Goal: Task Accomplishment & Management: Manage account settings

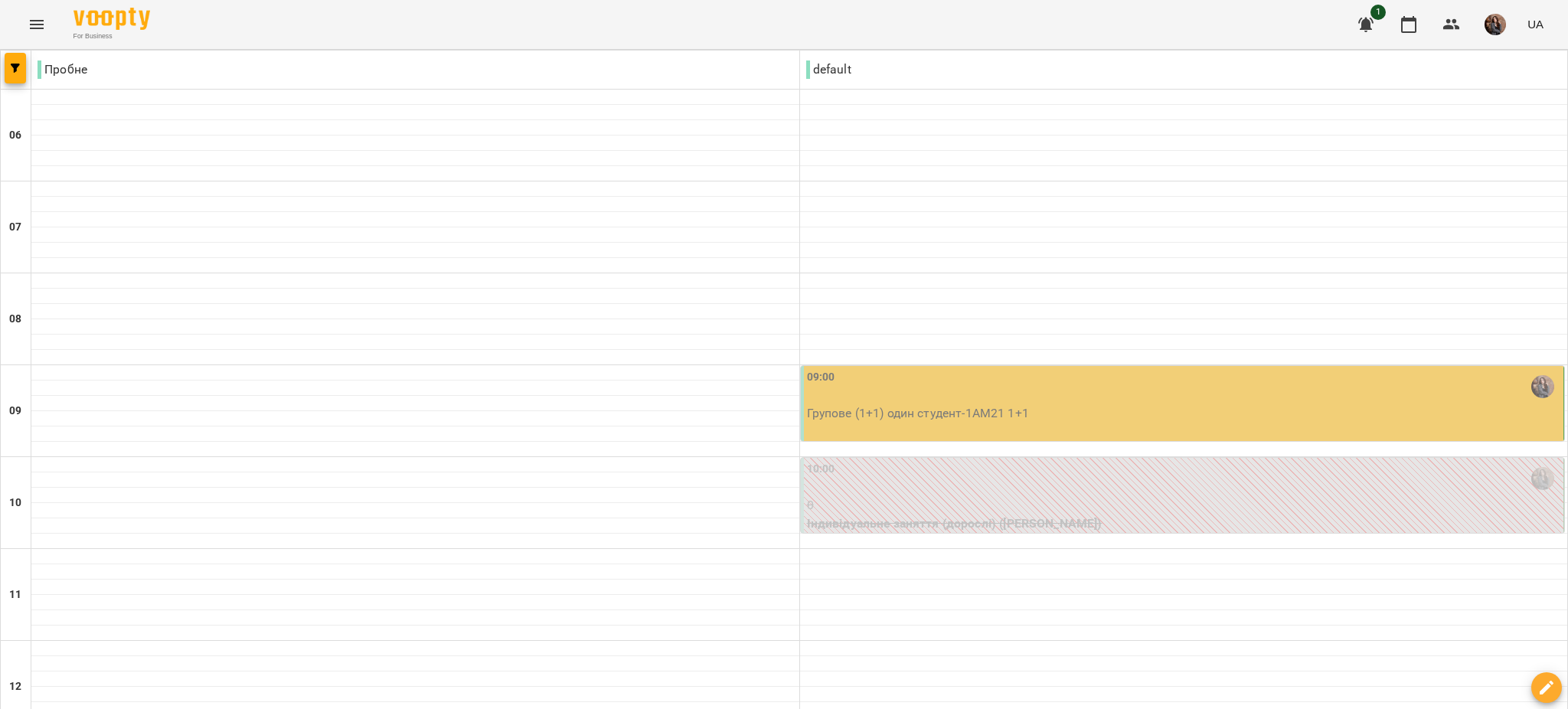
scroll to position [92, 0]
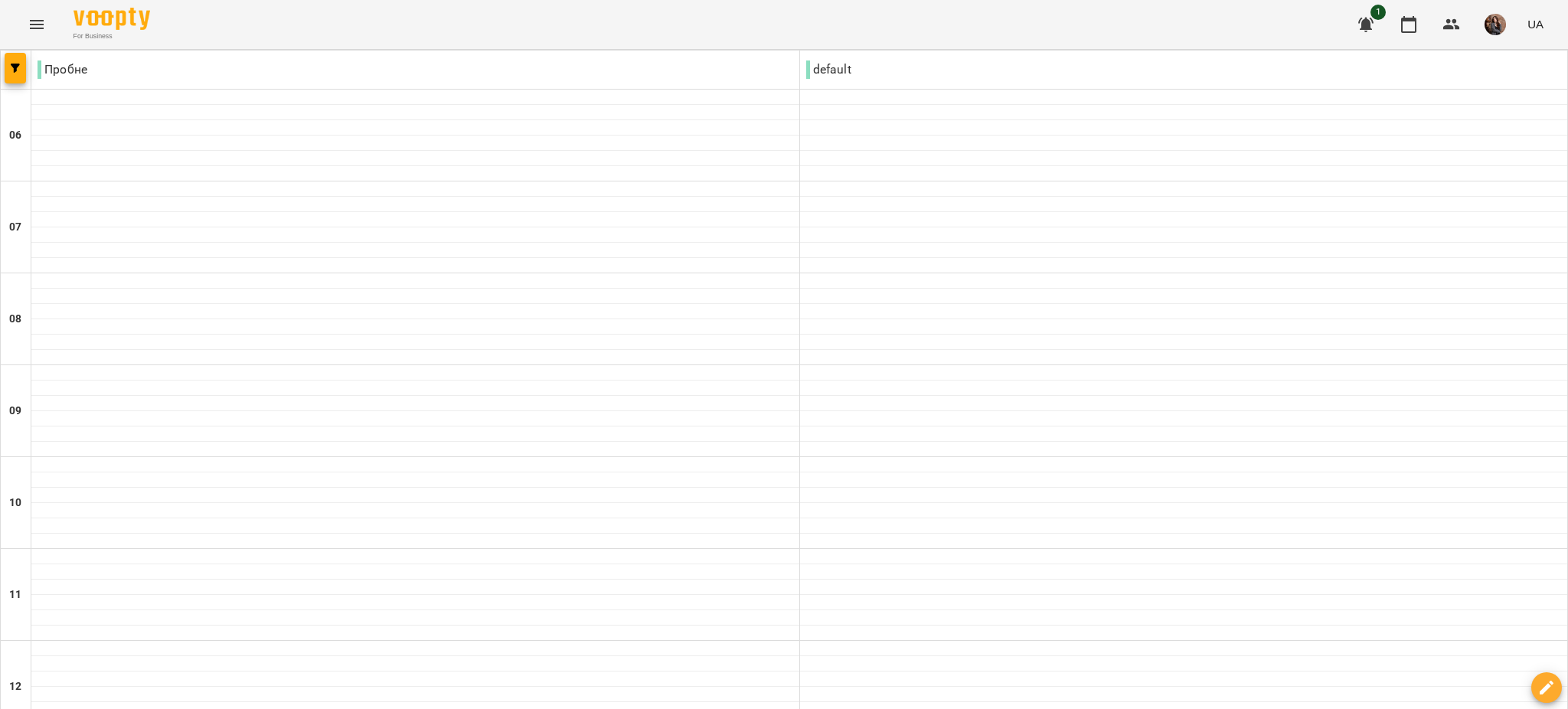
type input "**********"
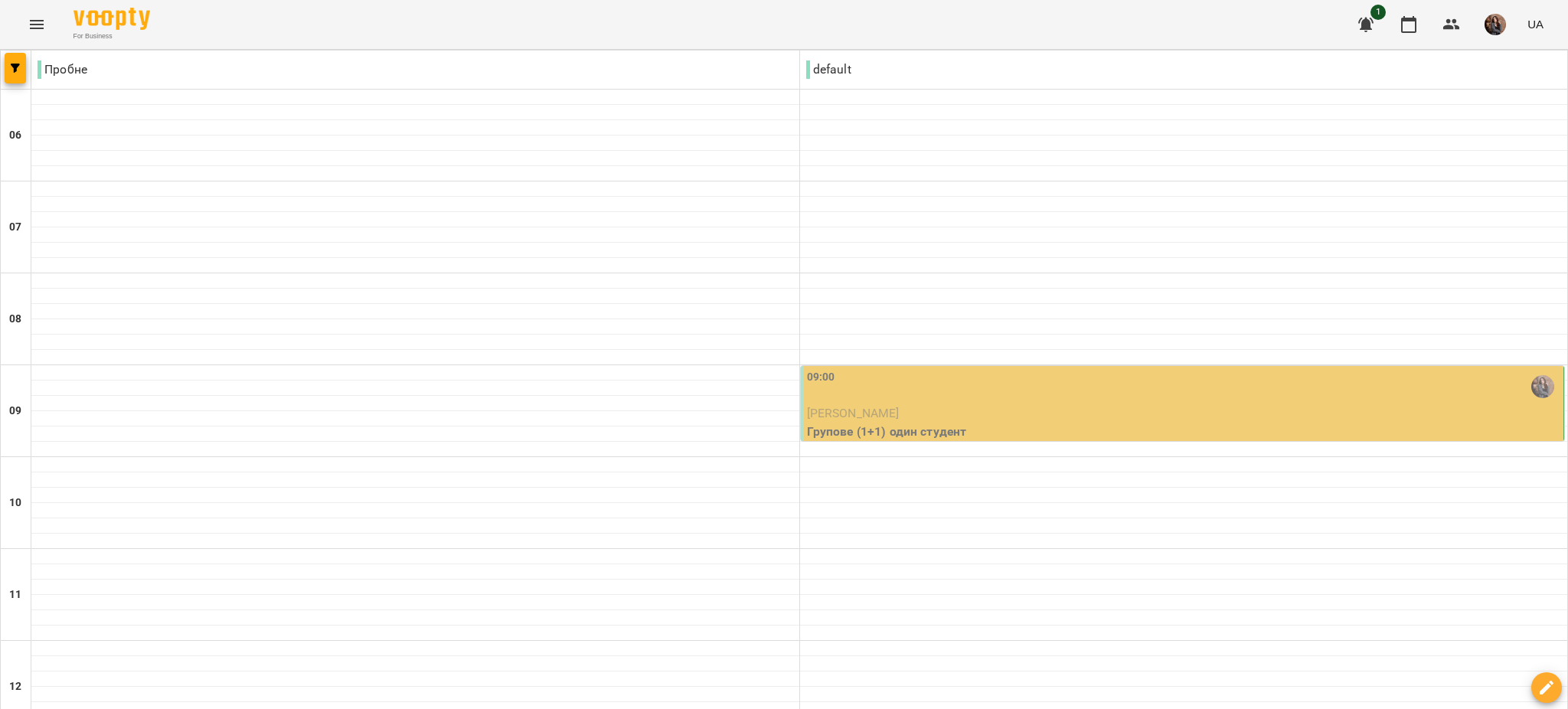
click at [1017, 379] on div "09:00" at bounding box center [1183, 386] width 754 height 35
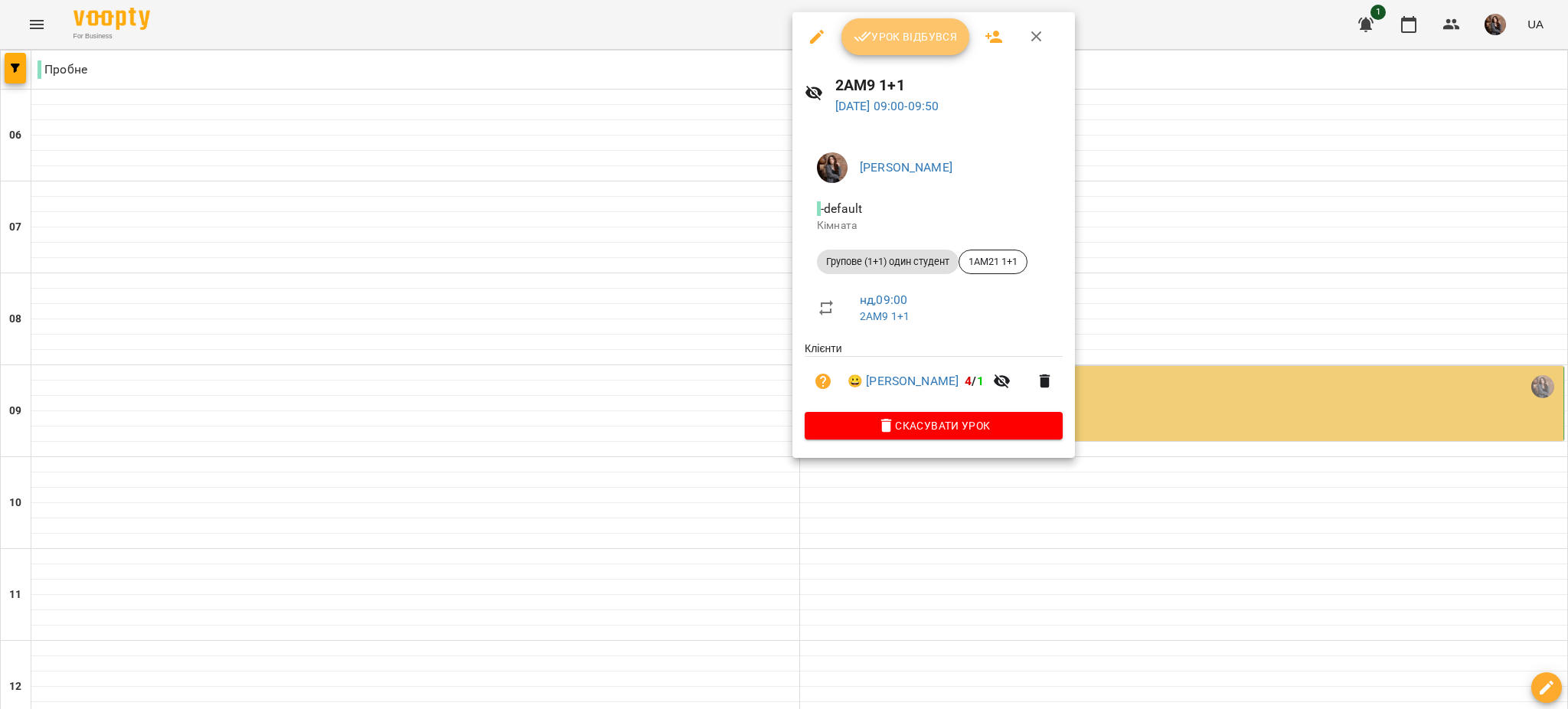
click at [913, 45] on span "Урок відбувся" at bounding box center [905, 37] width 104 height 18
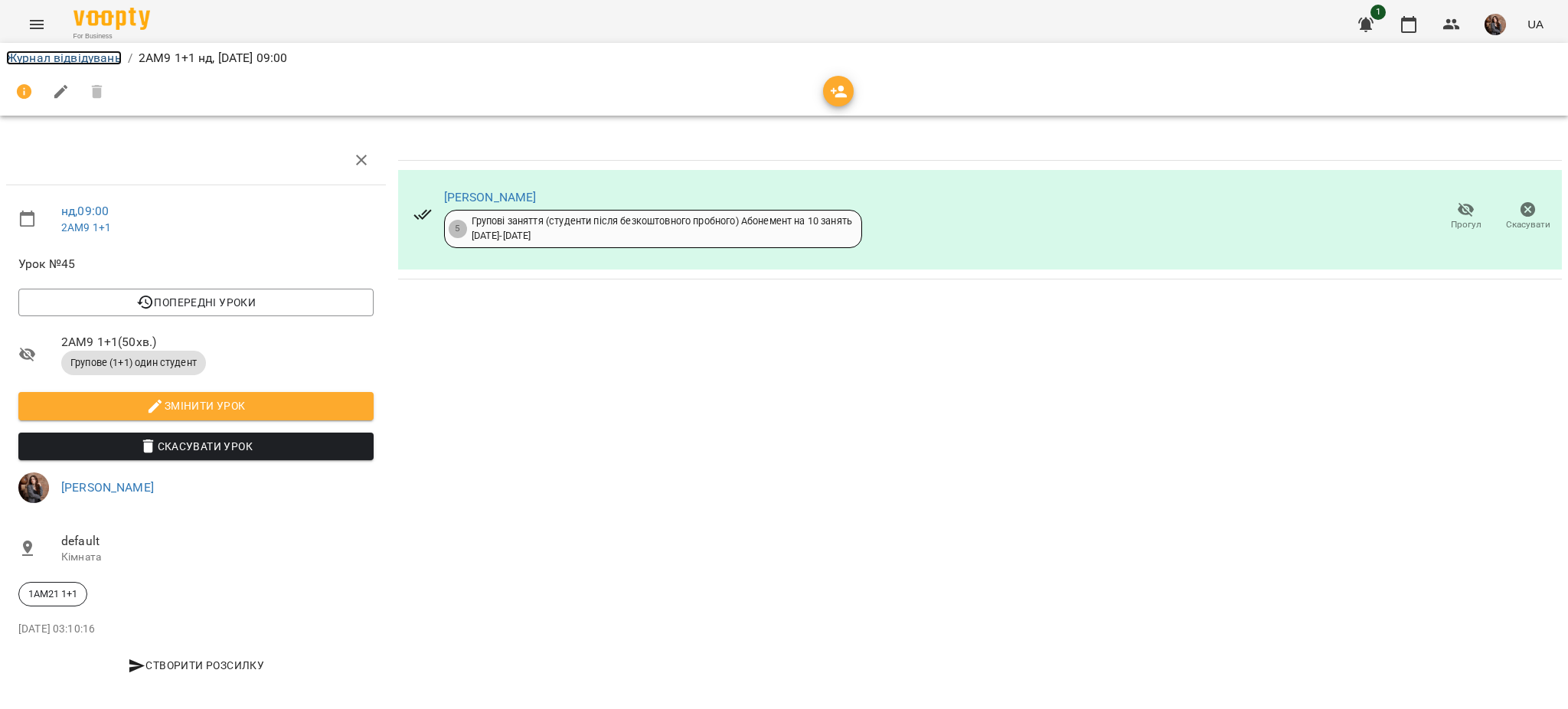
click at [84, 50] on link "Журнал відвідувань" at bounding box center [64, 57] width 115 height 14
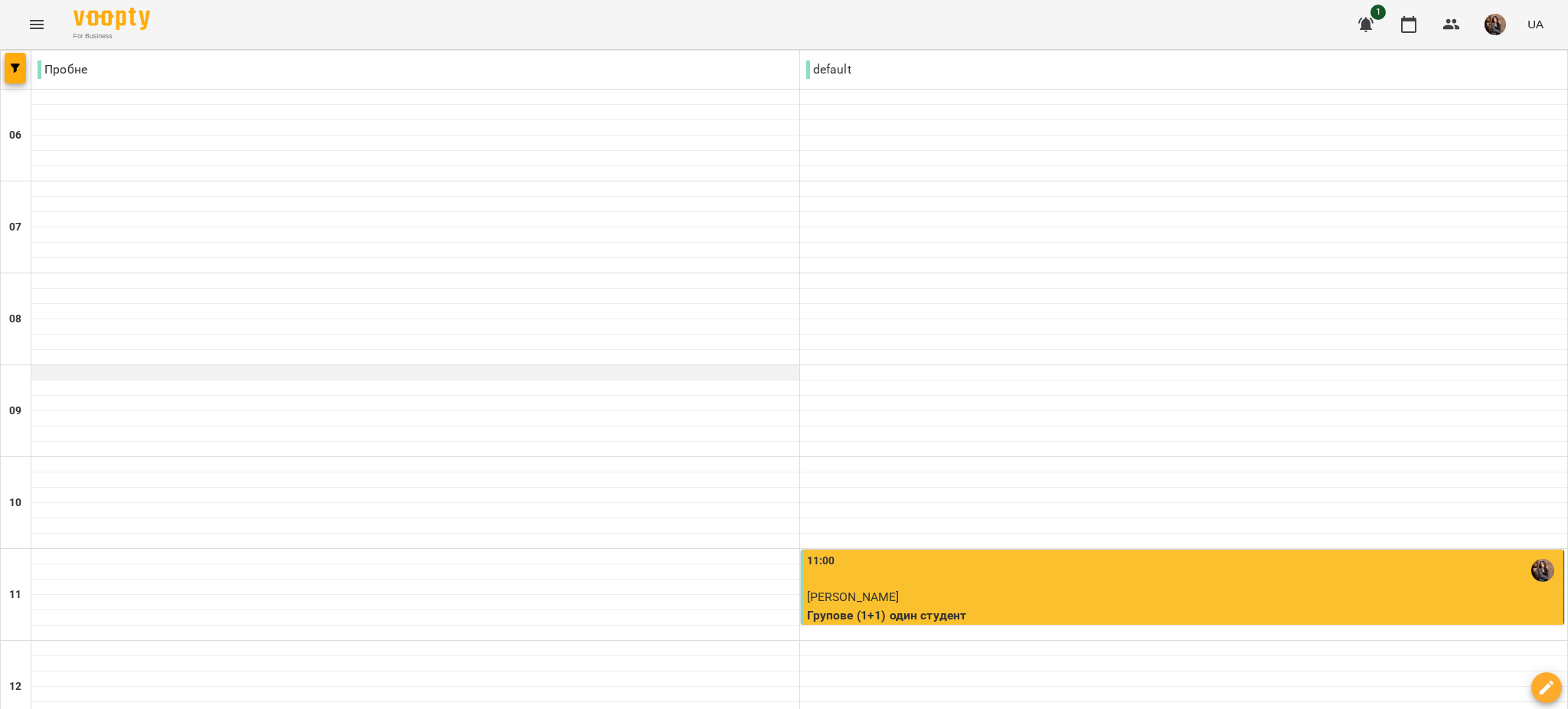
scroll to position [1044, 0]
